Goal: Entertainment & Leisure: Browse casually

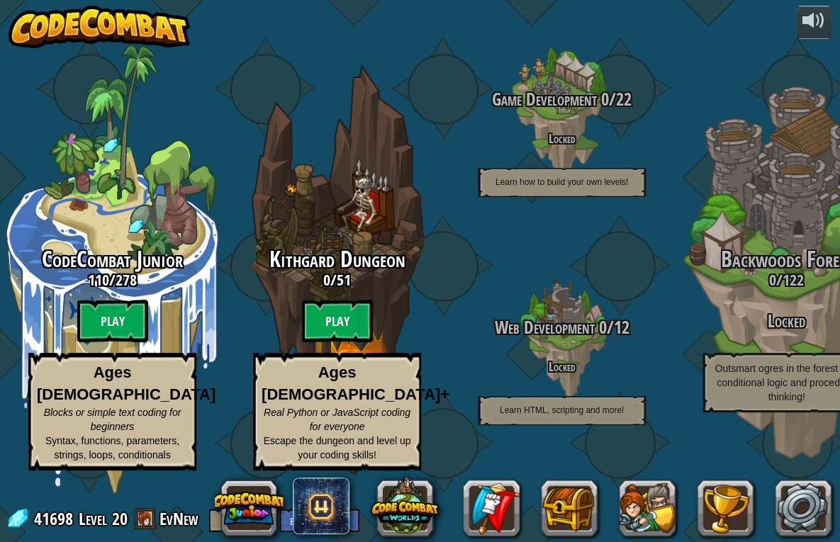
click at [334, 323] on btn "Play" at bounding box center [337, 321] width 71 height 43
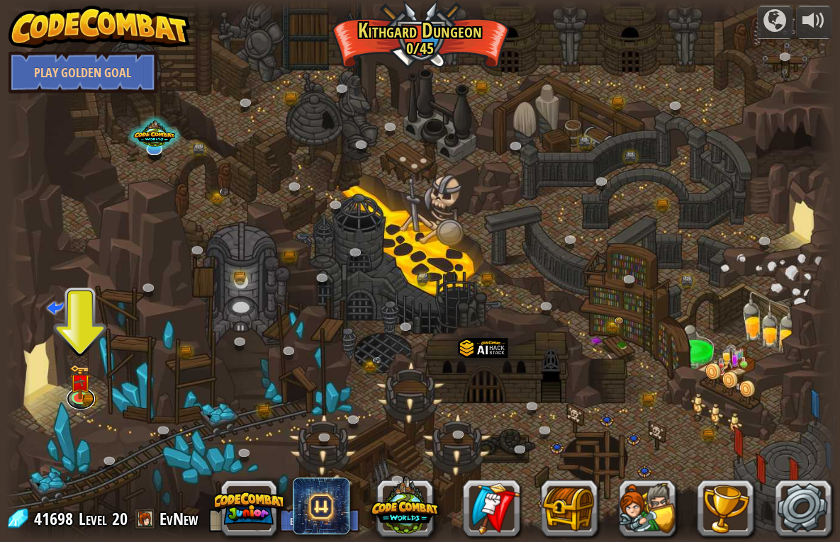
click at [83, 392] on link at bounding box center [81, 398] width 28 height 21
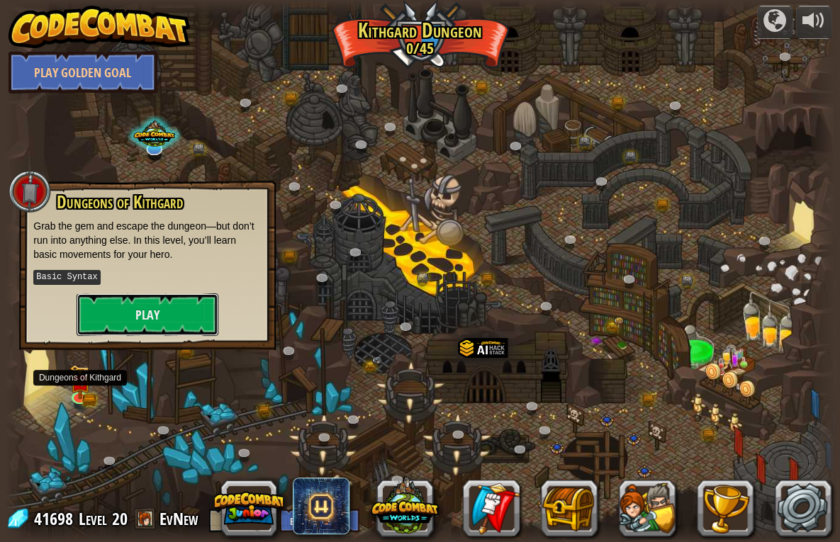
click at [157, 313] on button "Play" at bounding box center [148, 314] width 142 height 43
